Goal: Task Accomplishment & Management: Use online tool/utility

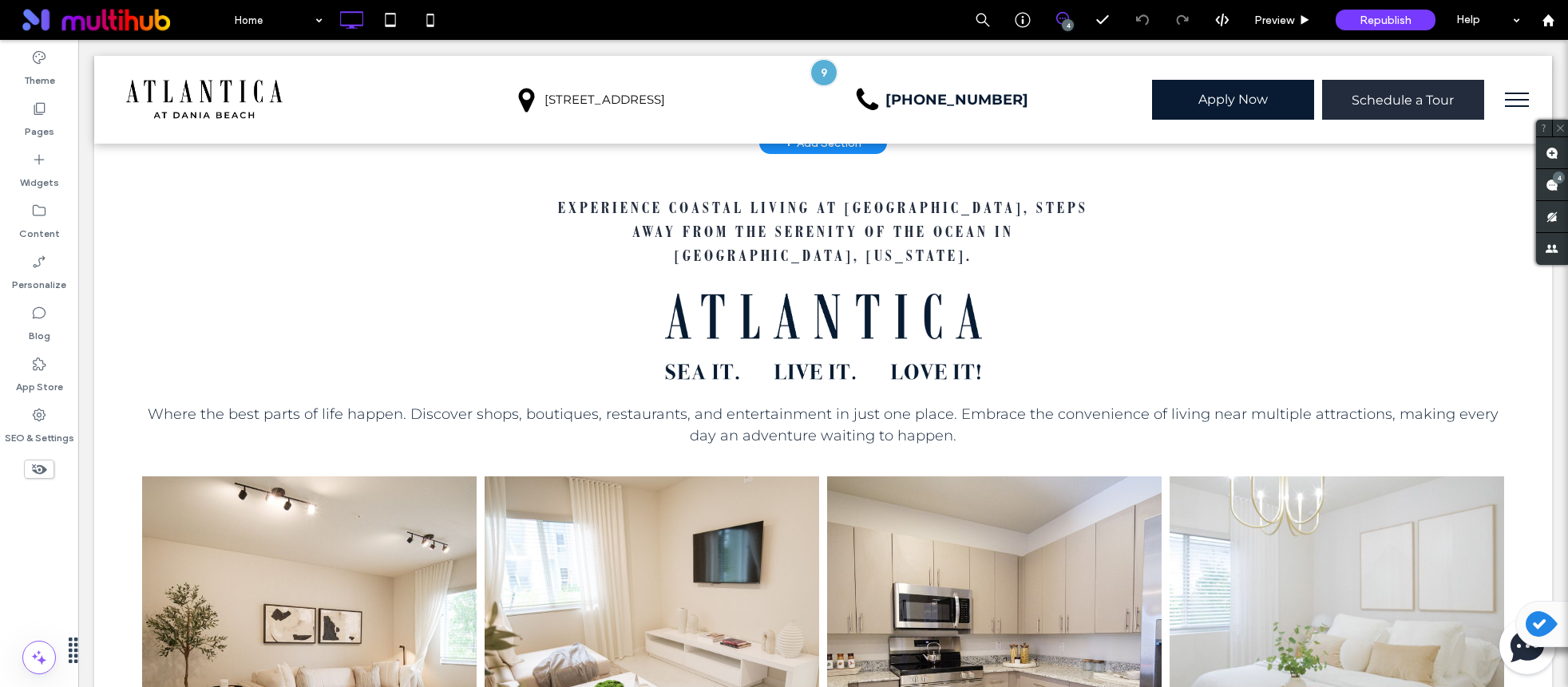
scroll to position [592, 0]
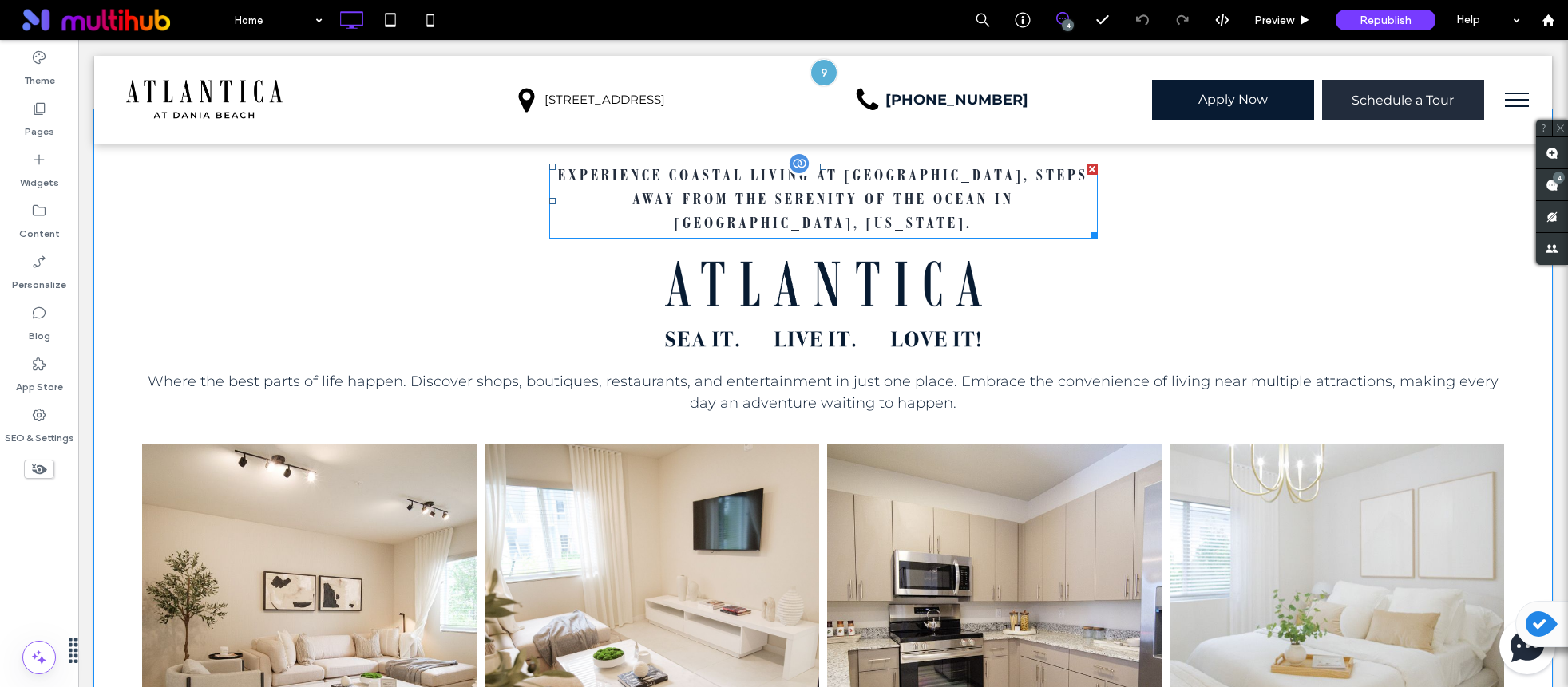
click at [809, 199] on span "Experience coastal living at [GEOGRAPHIC_DATA], steps away from the serenity of…" at bounding box center [823, 201] width 530 height 63
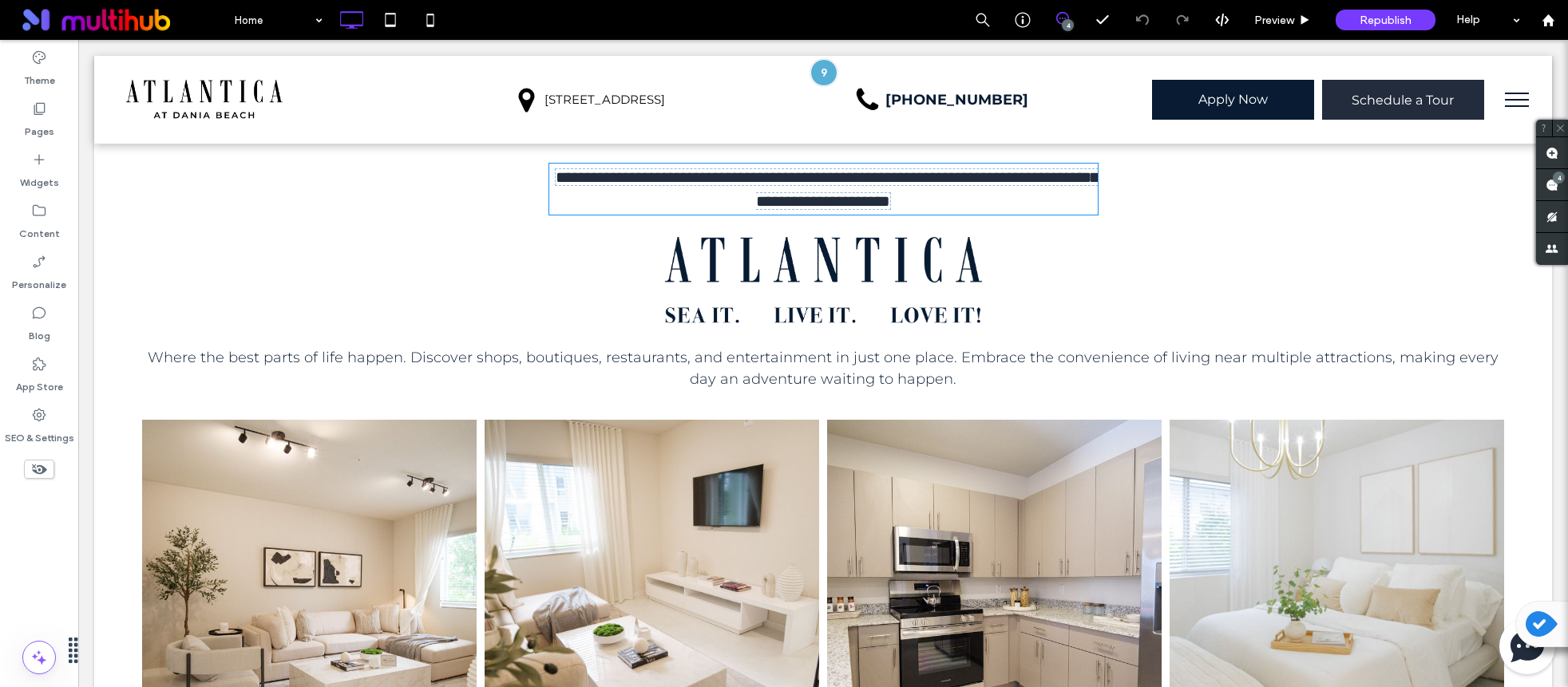
type input "**********"
type input "**"
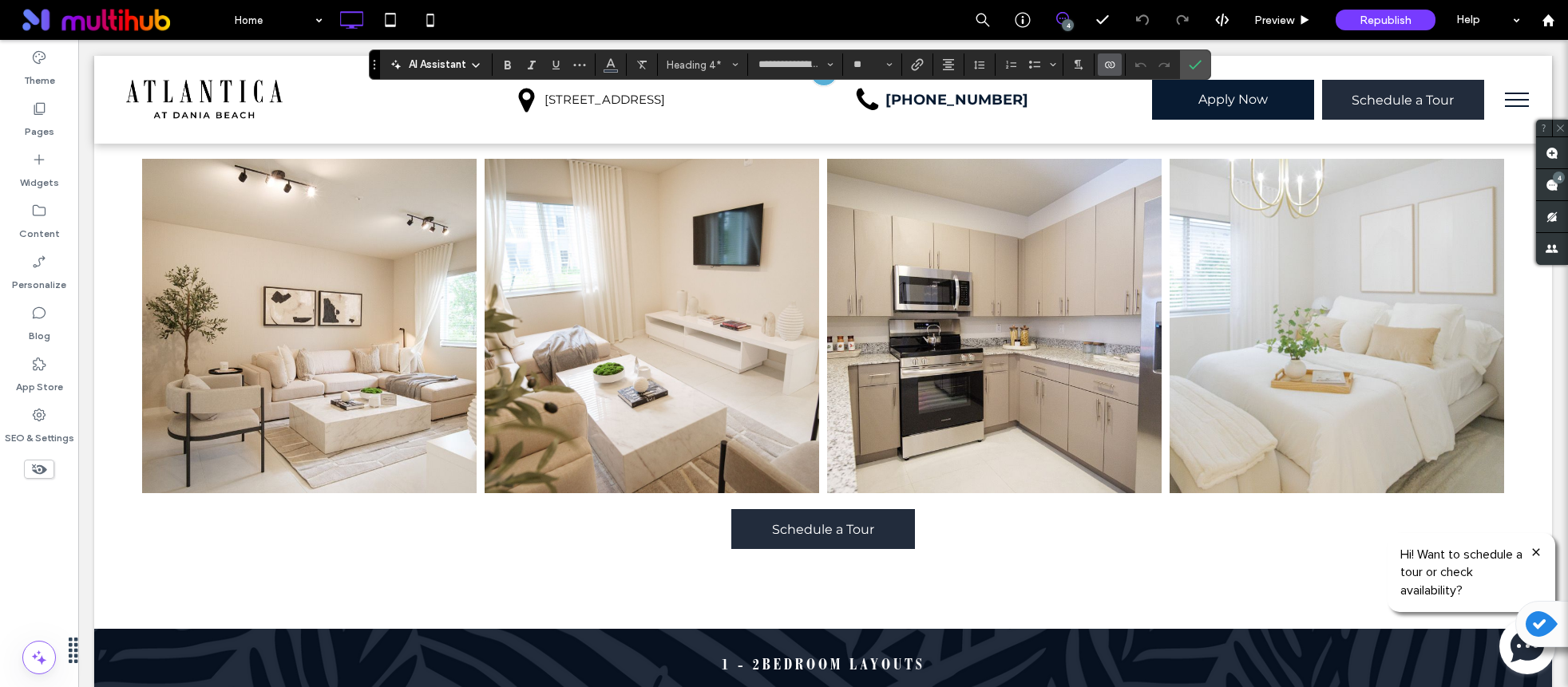
scroll to position [831, 0]
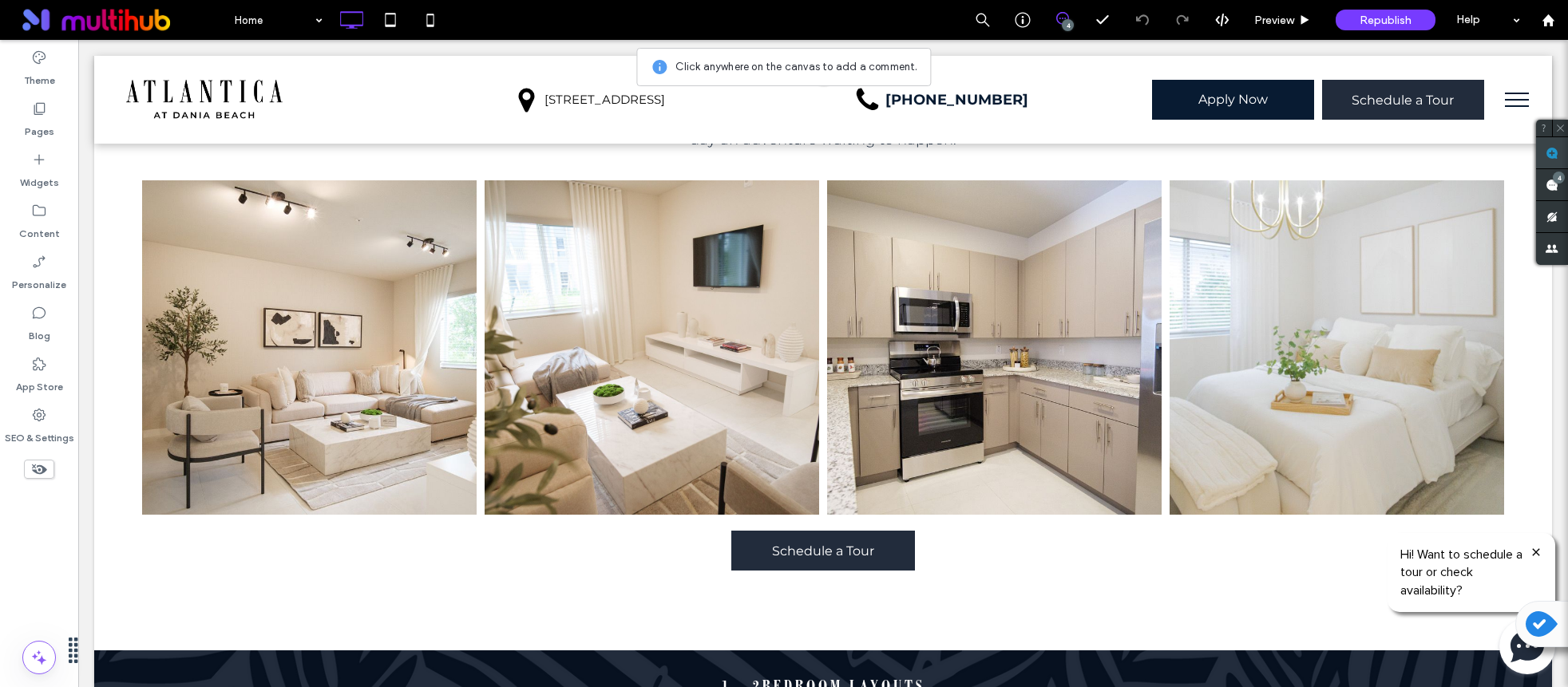
click at [1555, 154] on use at bounding box center [1552, 152] width 13 height 13
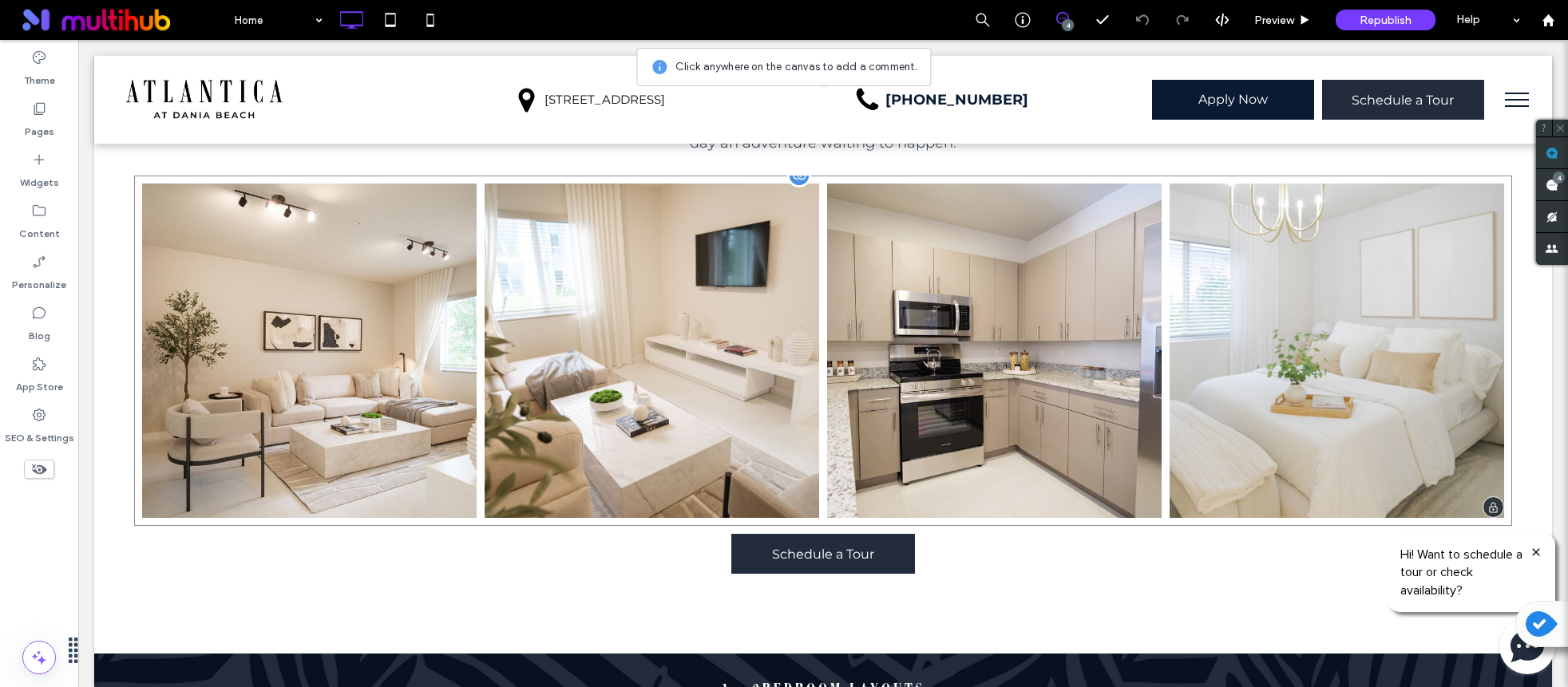
click at [616, 372] on link at bounding box center [652, 351] width 355 height 354
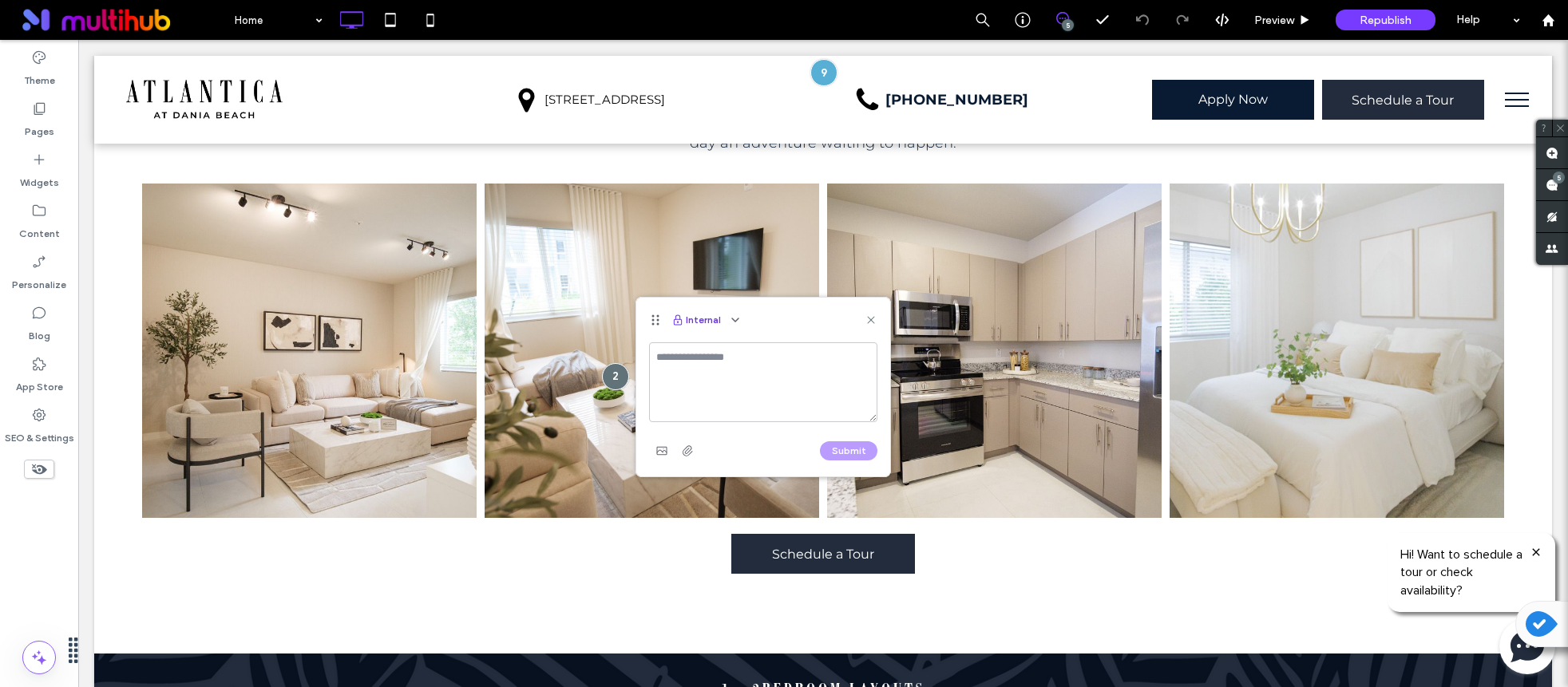
click at [717, 319] on button "Internal" at bounding box center [696, 320] width 50 height 19
click at [710, 315] on button "Internal" at bounding box center [696, 320] width 50 height 19
click at [726, 319] on span "button" at bounding box center [735, 320] width 19 height 19
click at [790, 364] on span "Public - visible to clients & team" at bounding box center [813, 358] width 157 height 16
click at [722, 399] on textarea at bounding box center [763, 382] width 228 height 80
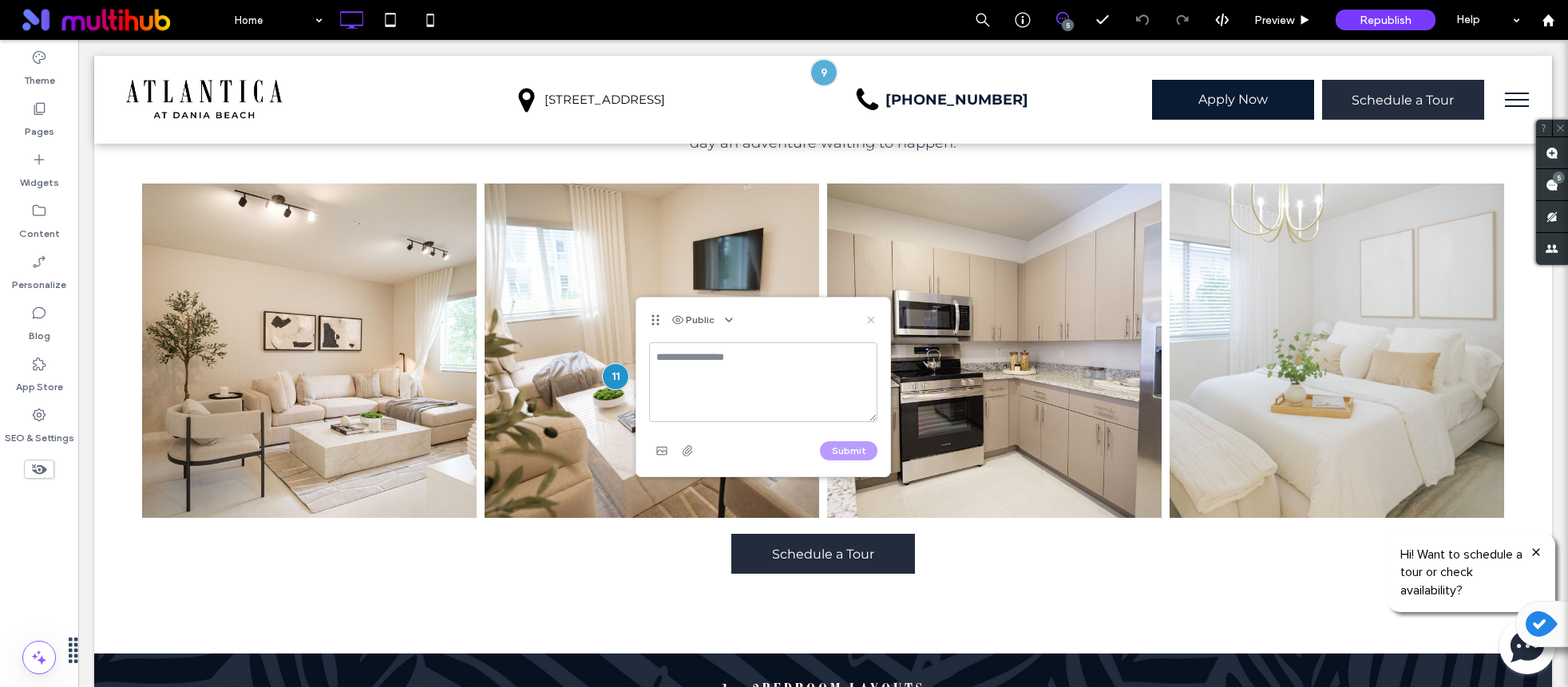
drag, startPoint x: 871, startPoint y: 323, endPoint x: 794, endPoint y: 283, distance: 86.8
click at [871, 323] on icon at bounding box center [871, 320] width 13 height 13
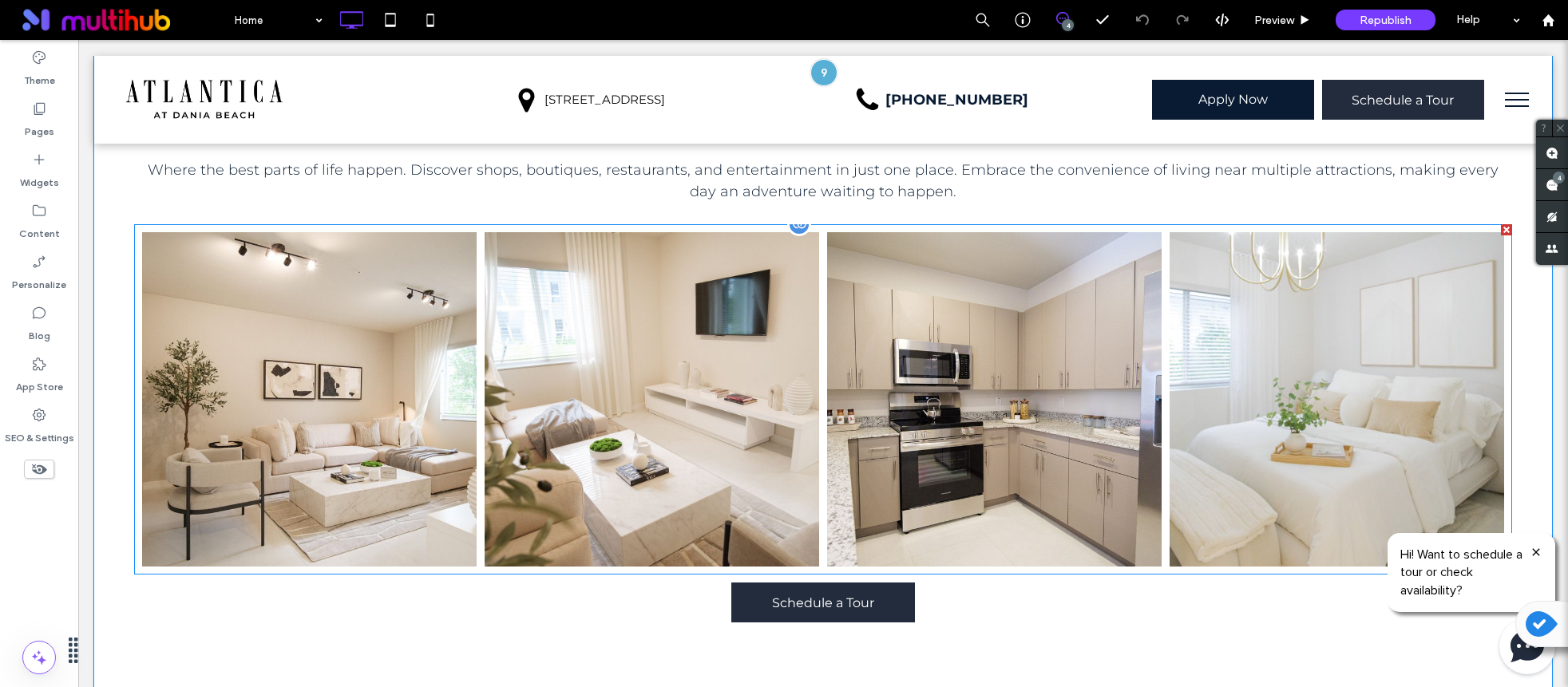
scroll to position [792, 0]
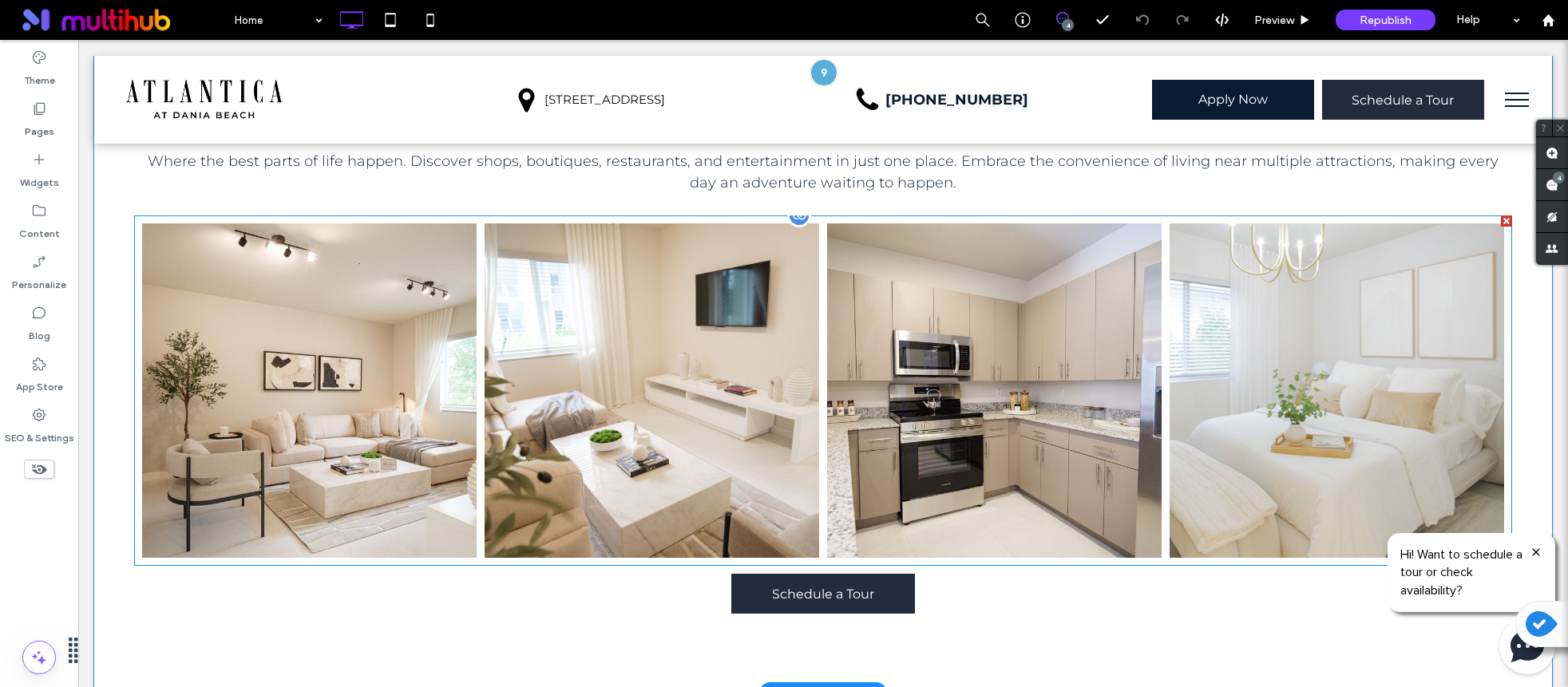
click at [685, 343] on link at bounding box center [652, 391] width 355 height 354
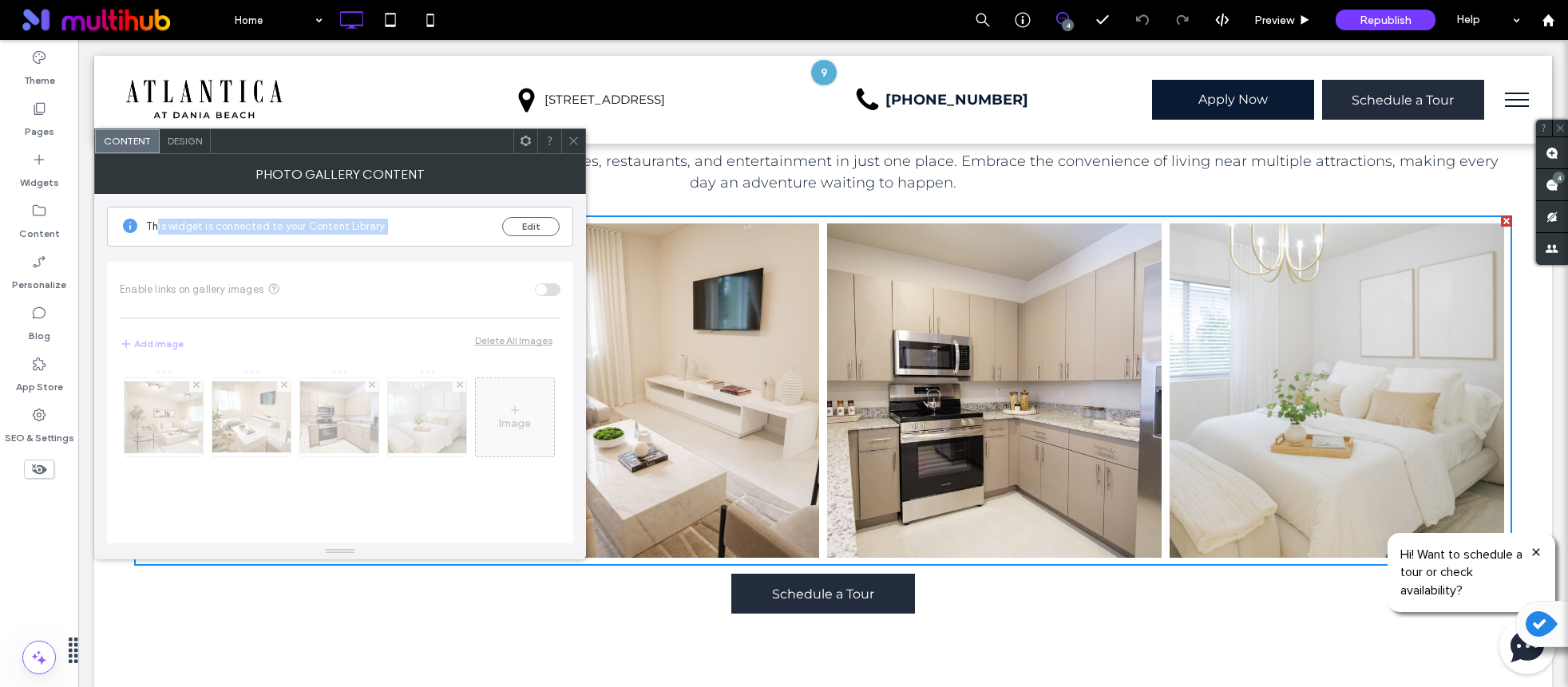
drag, startPoint x: 154, startPoint y: 225, endPoint x: 416, endPoint y: 245, distance: 262.8
click at [416, 245] on div "This widget is connected to your Content Library Edit Enable links on gallery i…" at bounding box center [340, 368] width 466 height 349
click at [424, 227] on span "This widget is connected to your Content Library" at bounding box center [318, 227] width 344 height 16
click at [571, 137] on icon at bounding box center [574, 140] width 12 height 12
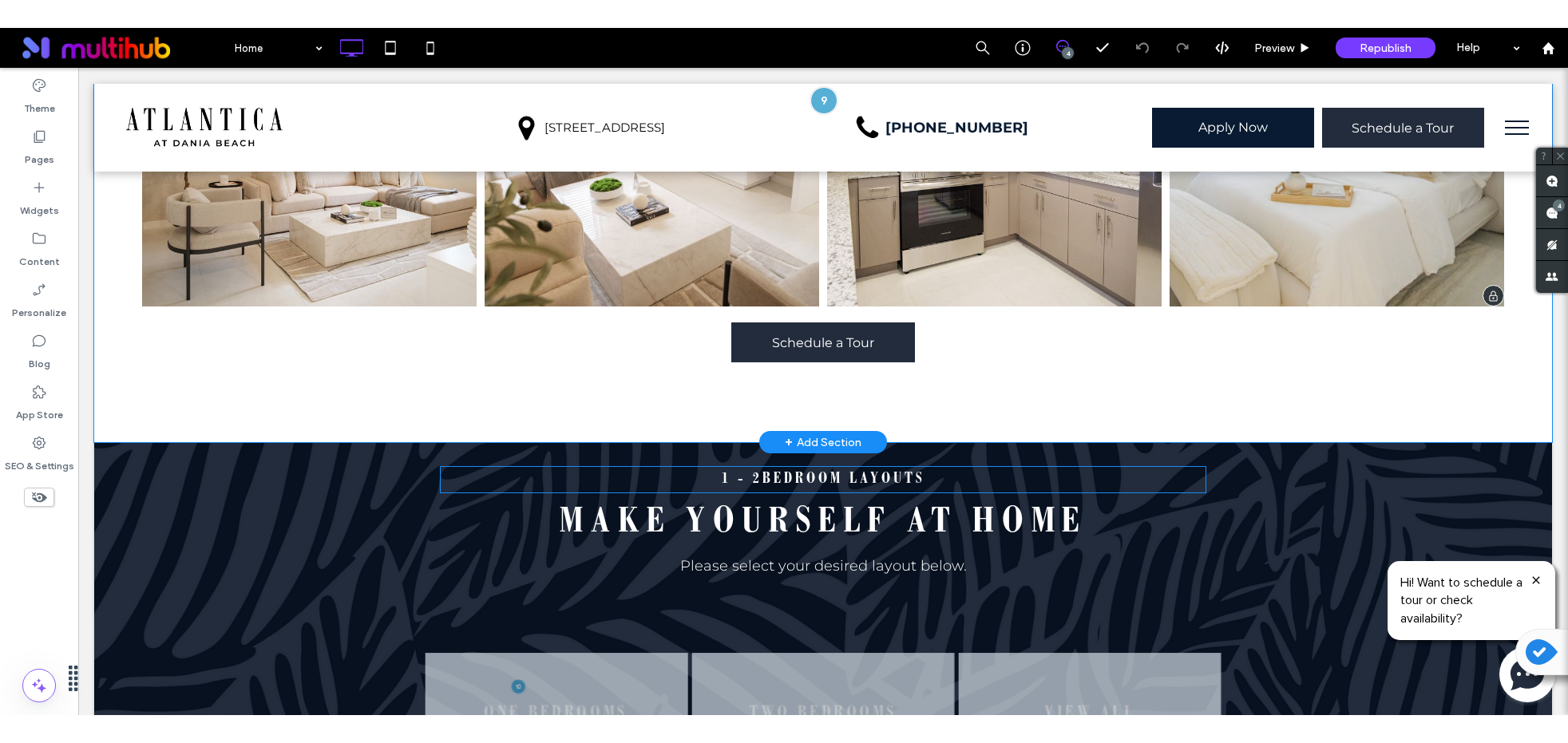
scroll to position [1076, 0]
